Goal: Information Seeking & Learning: Learn about a topic

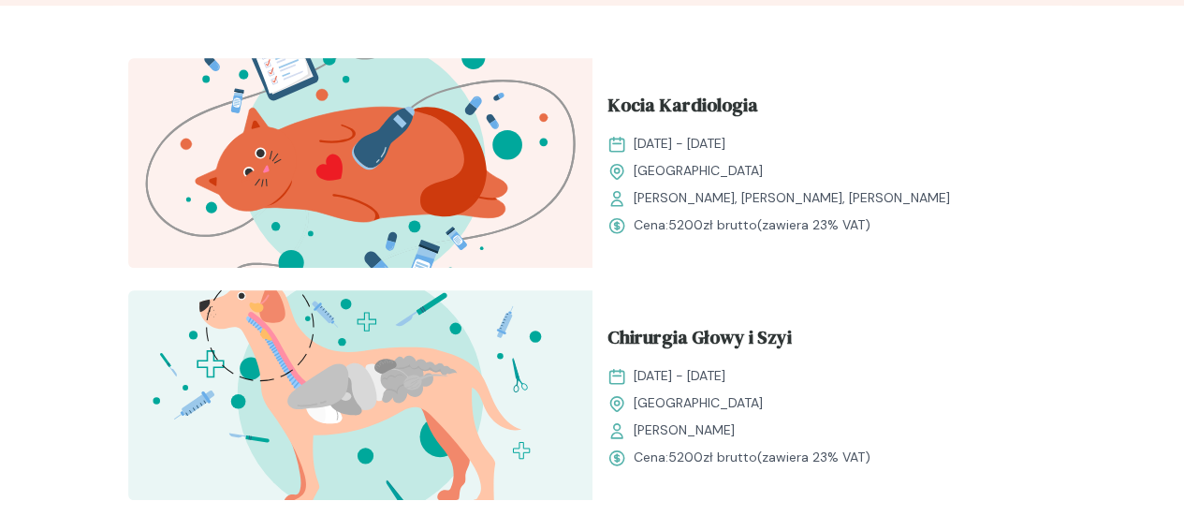
scroll to position [637, 0]
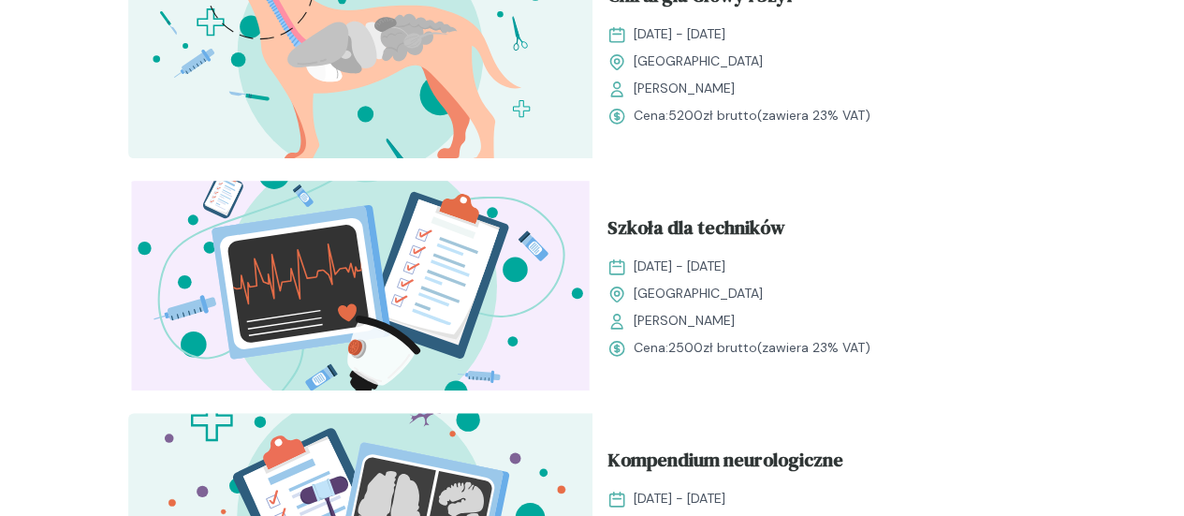
drag, startPoint x: 1193, startPoint y: 35, endPoint x: 1165, endPoint y: 198, distance: 165.1
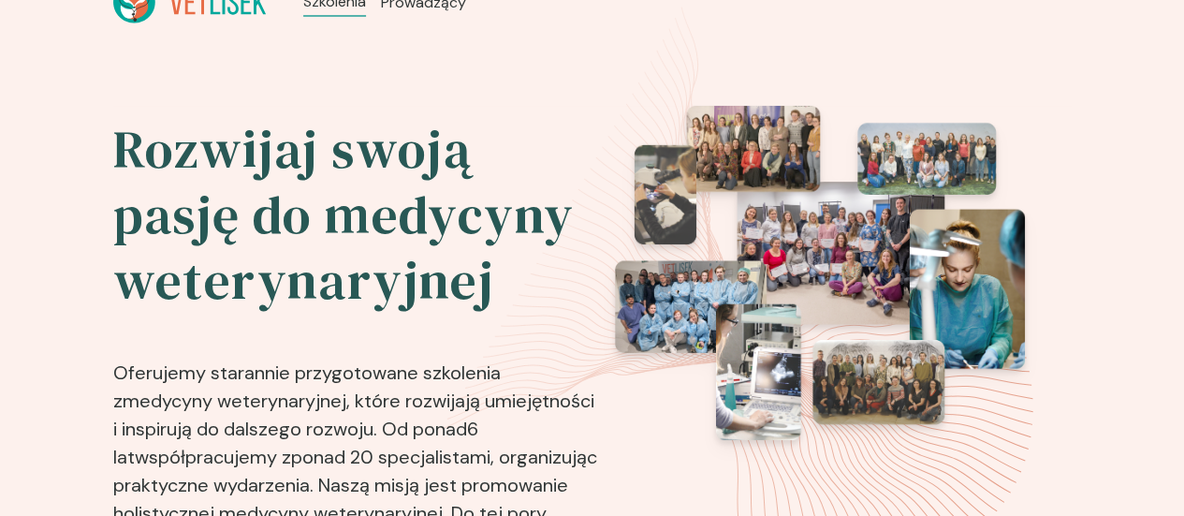
scroll to position [0, 0]
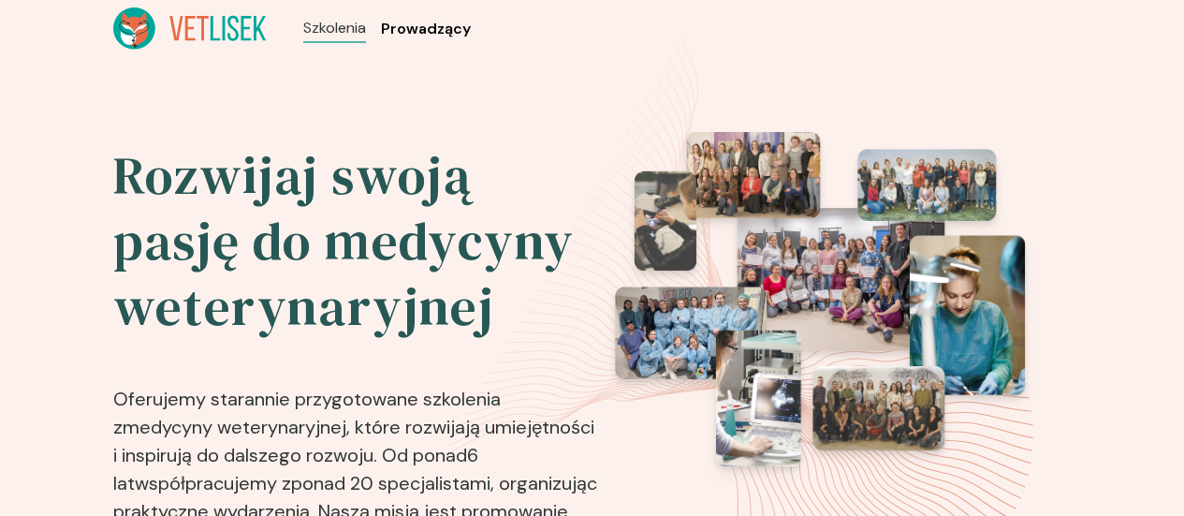
click at [381, 37] on span "Prowadzący" at bounding box center [426, 29] width 90 height 22
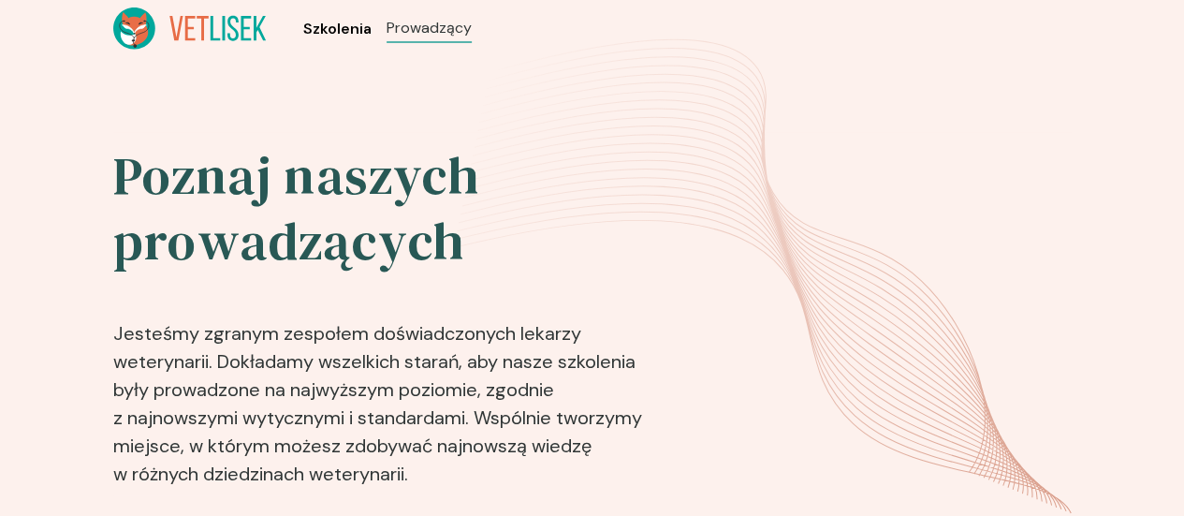
click at [303, 32] on span "Szkolenia" at bounding box center [337, 29] width 68 height 22
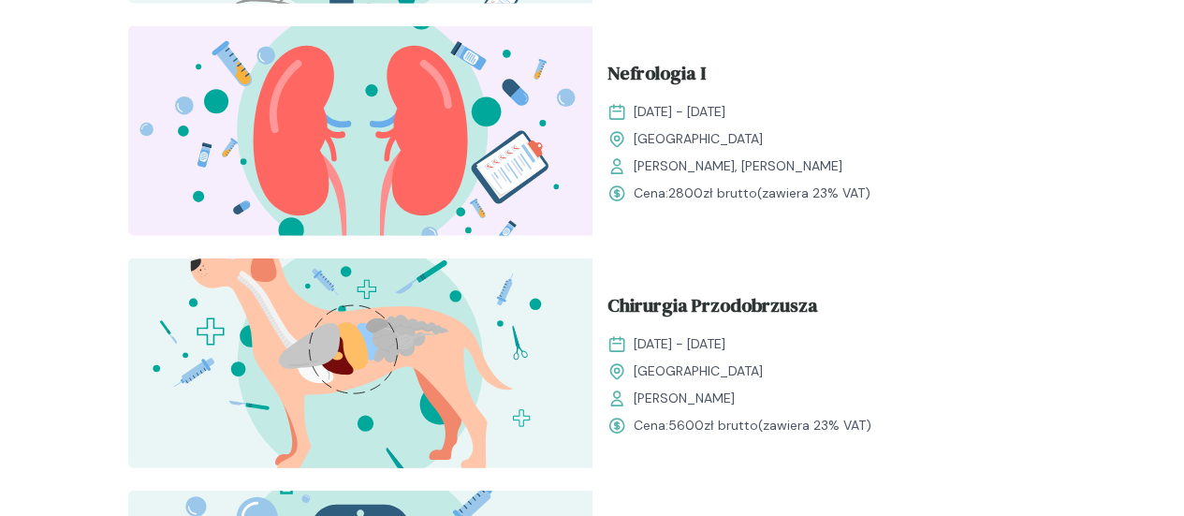
scroll to position [1839, 0]
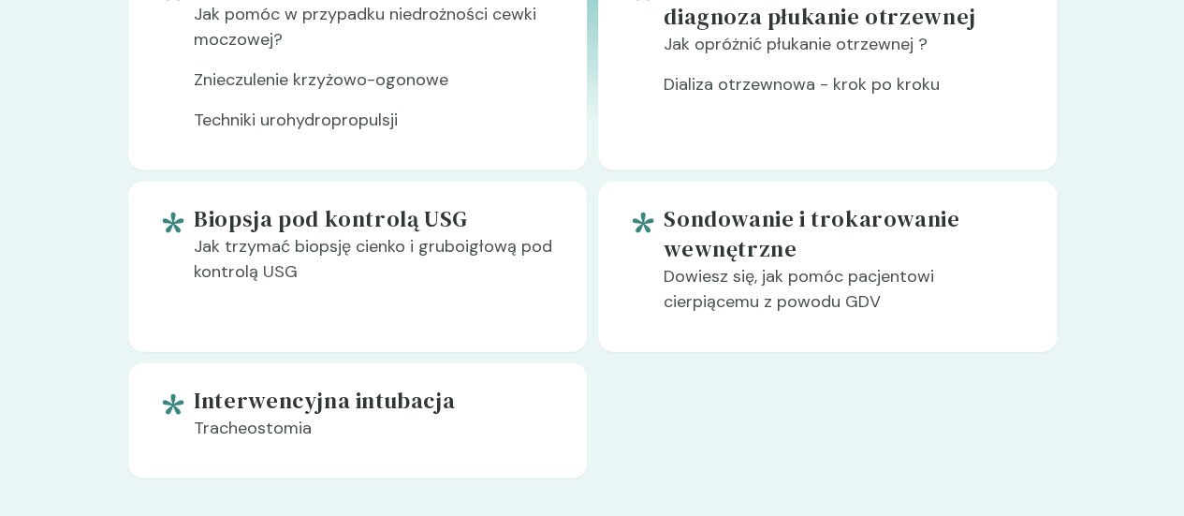
scroll to position [2057, 0]
